Goal: Task Accomplishment & Management: Use online tool/utility

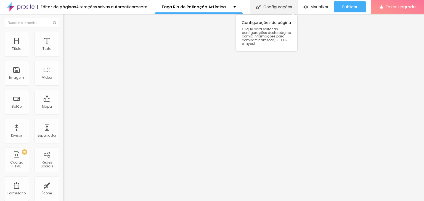
click at [267, 4] on div "Configurações" at bounding box center [273, 7] width 47 height 14
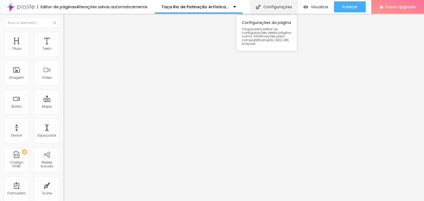
click at [271, 9] on div "Configurações" at bounding box center [273, 7] width 47 height 14
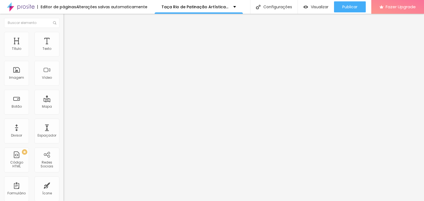
click at [63, 32] on li "Avançado" at bounding box center [94, 35] width 63 height 6
click at [63, 30] on li "Conteúdo" at bounding box center [94, 29] width 63 height 6
click at [68, 37] on span "Estilo" at bounding box center [72, 35] width 9 height 5
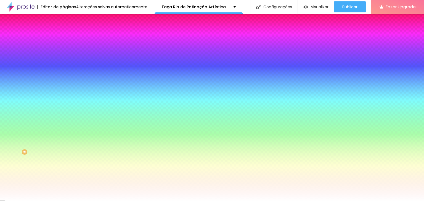
click at [63, 37] on img at bounding box center [65, 39] width 5 height 5
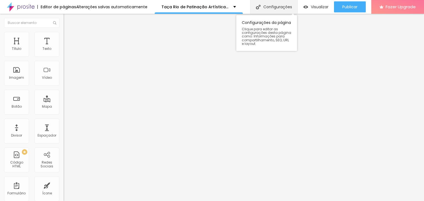
click at [267, 7] on div "Configurações" at bounding box center [273, 7] width 47 height 14
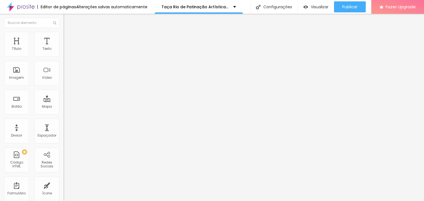
click at [63, 16] on button "Editar Coluna" at bounding box center [94, 20] width 63 height 13
click at [37, 41] on div "Texto" at bounding box center [46, 44] width 25 height 25
